Goal: Information Seeking & Learning: Learn about a topic

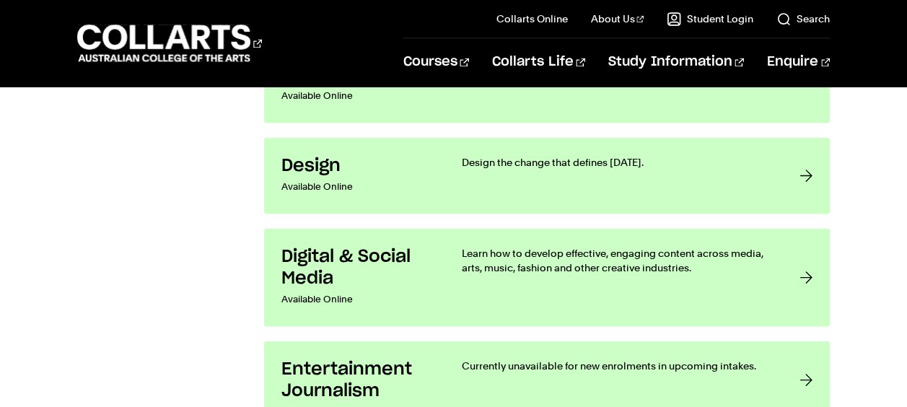
scroll to position [1299, 0]
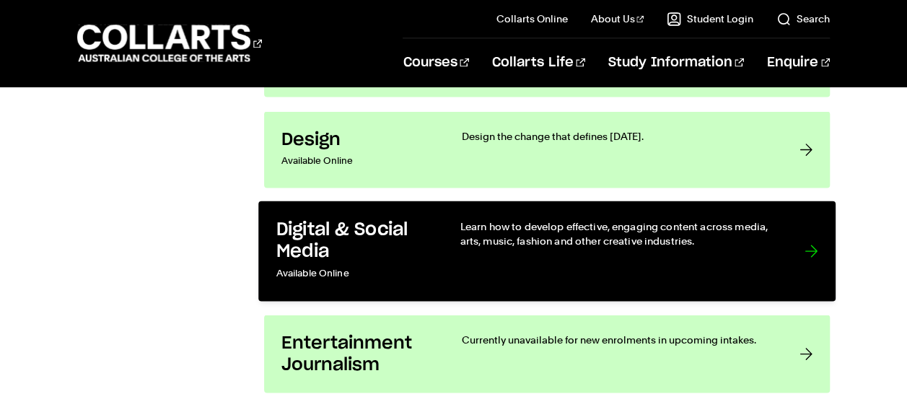
click at [463, 230] on p "Learn how to develop effective, engaging content across media, arts, music, fas…" at bounding box center [617, 234] width 315 height 30
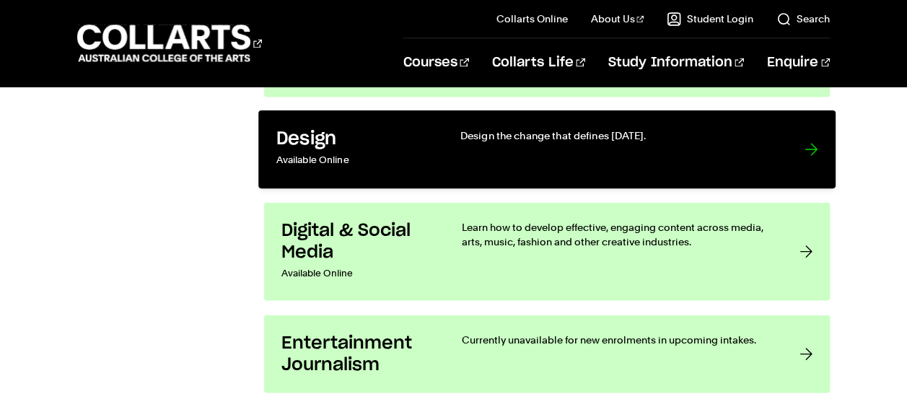
click at [426, 150] on p "Available Online" at bounding box center [353, 160] width 154 height 21
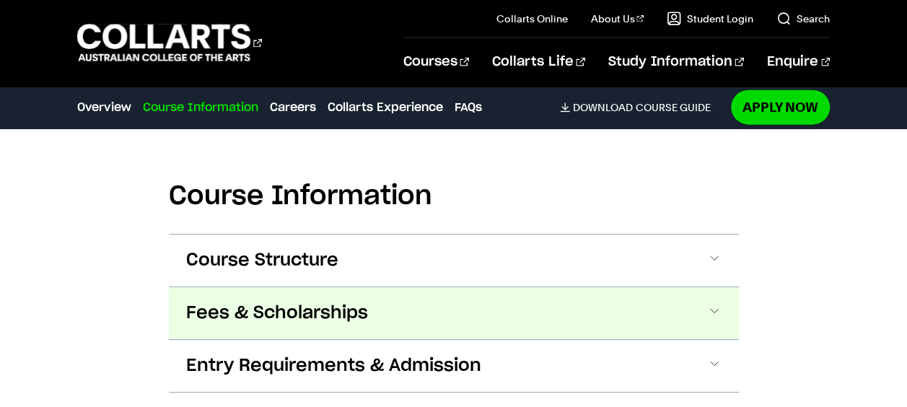
scroll to position [1588, 0]
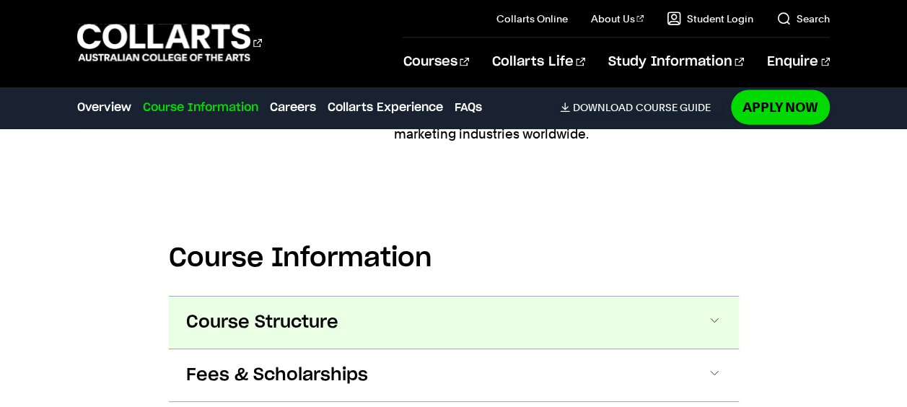
click at [676, 297] on button "Course Structure" at bounding box center [454, 323] width 570 height 52
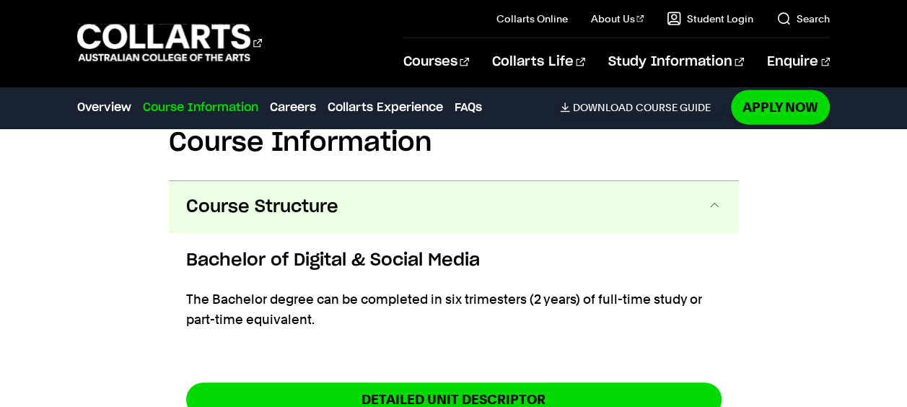
scroll to position [1704, 0]
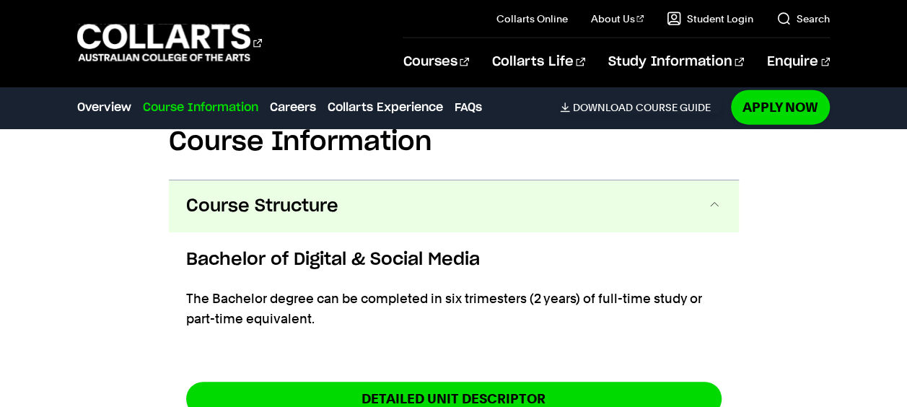
click at [439, 180] on button "Course Structure" at bounding box center [454, 206] width 570 height 52
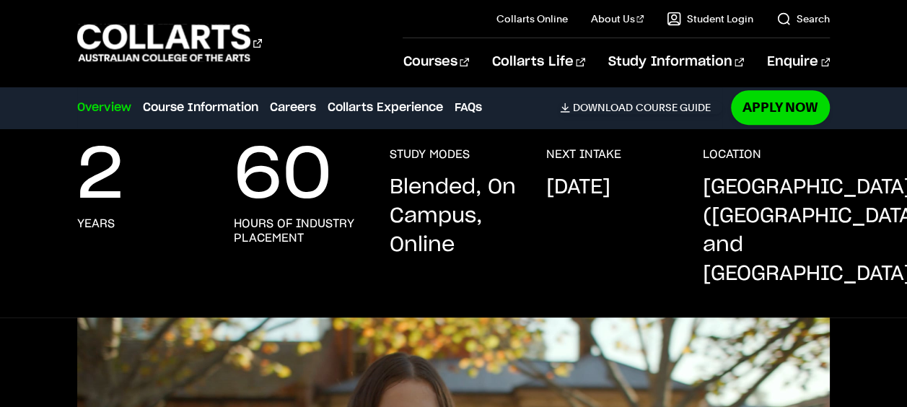
scroll to position [577, 0]
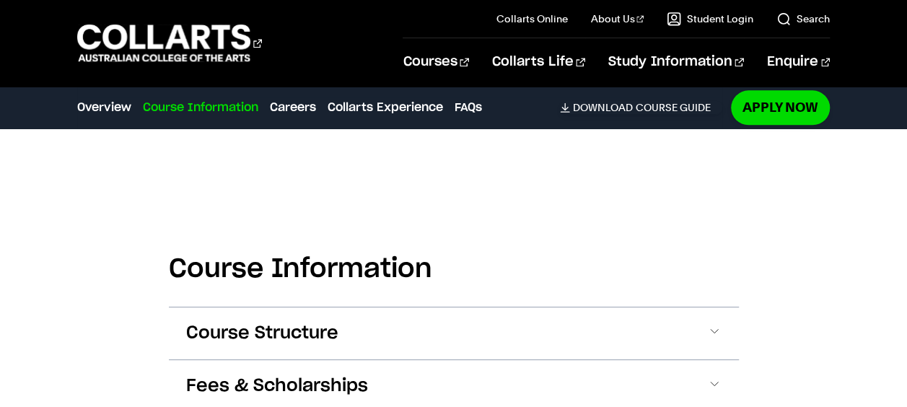
scroll to position [938, 0]
